Goal: Navigation & Orientation: Find specific page/section

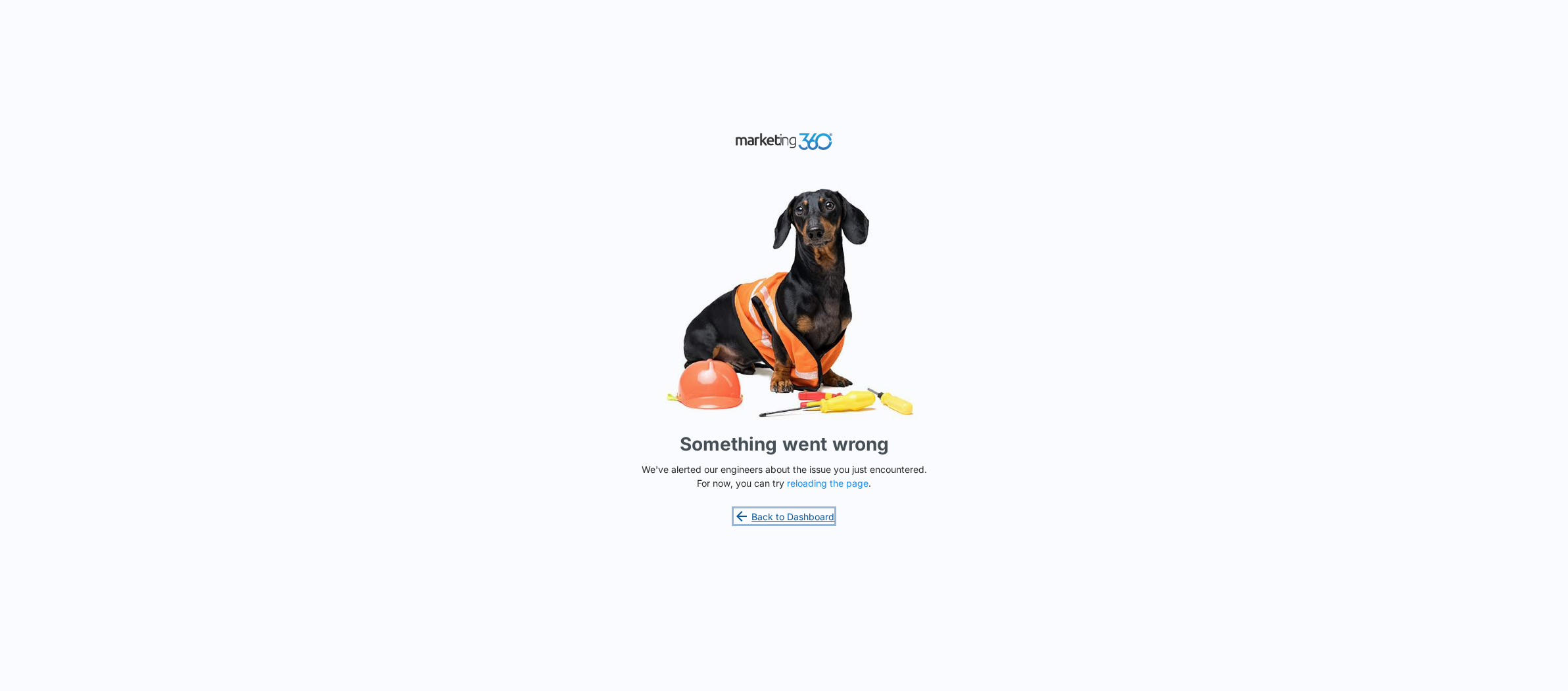
click at [793, 521] on link "Back to Dashboard" at bounding box center [784, 516] width 102 height 16
click at [804, 489] on p "We've alerted our engineers about the issue you just encountered. For now, you …" at bounding box center [784, 476] width 296 height 28
click at [807, 485] on button "reloading the page" at bounding box center [827, 484] width 81 height 11
